Goal: Find specific page/section

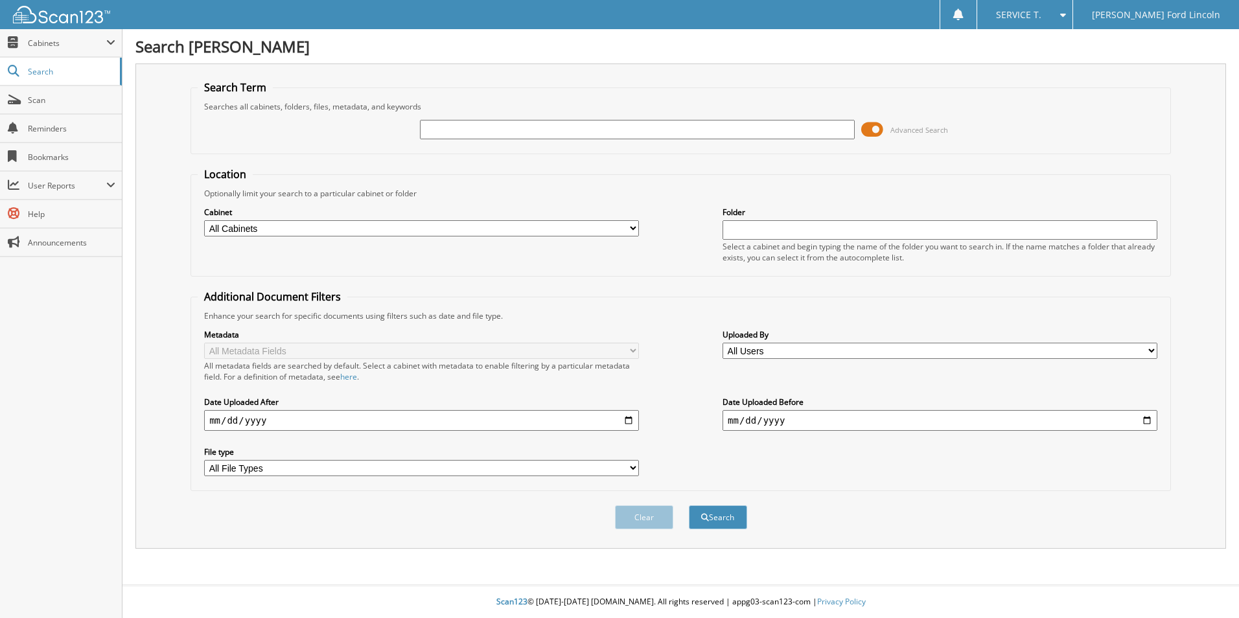
click at [686, 130] on input "text" at bounding box center [637, 129] width 435 height 19
type input "284954"
click at [689, 505] on button "Search" at bounding box center [718, 517] width 58 height 24
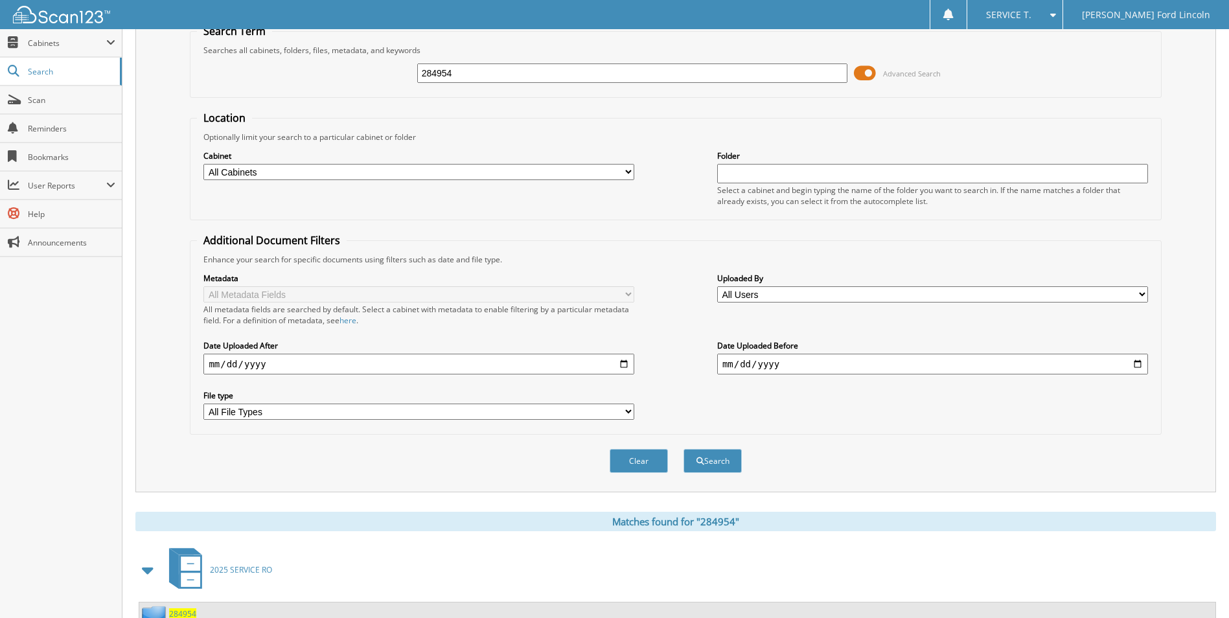
scroll to position [185, 0]
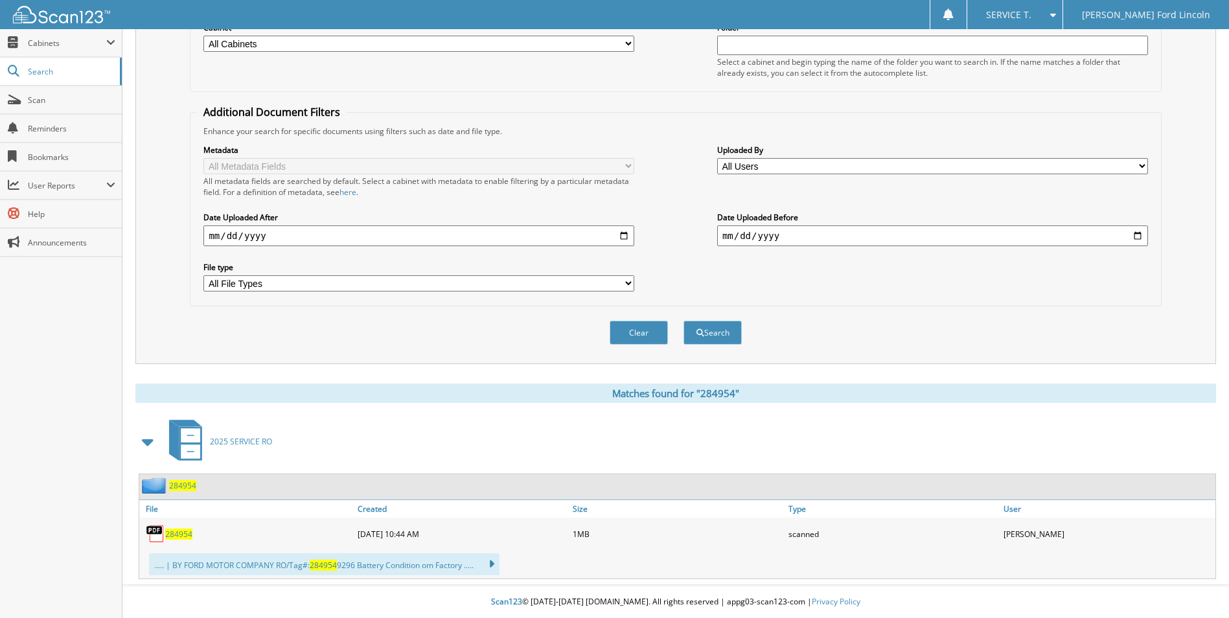
click at [179, 537] on span "284954" at bounding box center [178, 534] width 27 height 11
